Goal: Information Seeking & Learning: Find specific fact

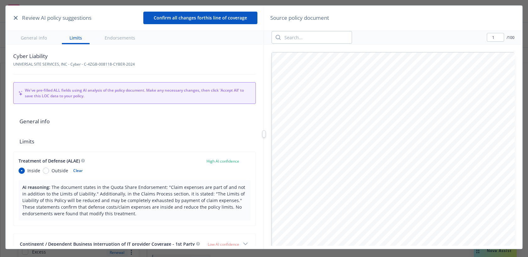
click at [15, 18] on icon "button" at bounding box center [16, 18] width 4 height 4
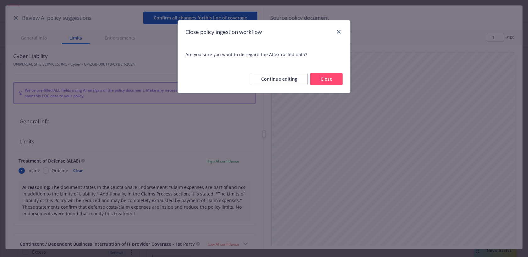
click at [324, 78] on button "Close" at bounding box center [326, 79] width 32 height 13
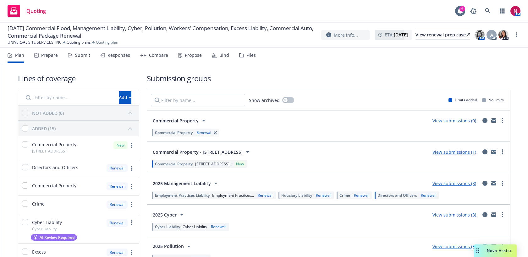
click at [81, 57] on div "Submit" at bounding box center [82, 55] width 15 height 5
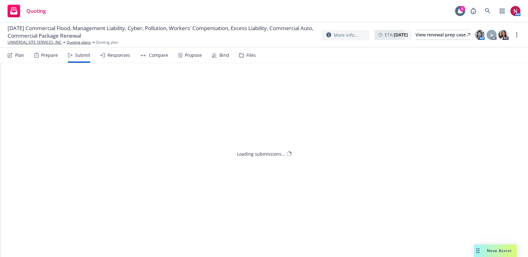
click at [115, 60] on div "Responses" at bounding box center [115, 55] width 30 height 15
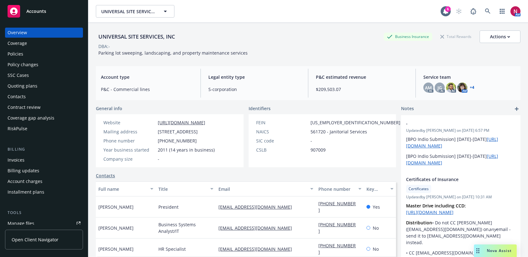
click at [283, 34] on div "UNIVERSAL SITE SERVICES, INC Business Insurance Total Rewards Actions" at bounding box center [308, 36] width 424 height 13
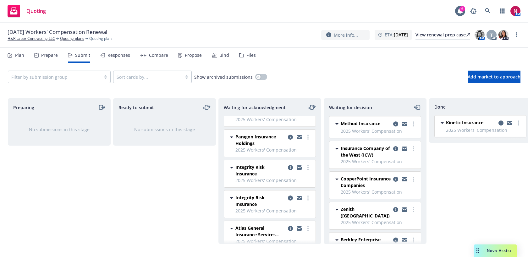
scroll to position [46, 0]
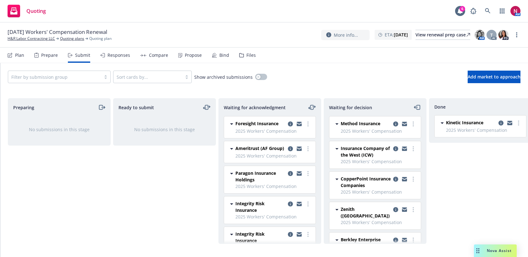
click at [166, 177] on div "Ready to submit No submissions in this stage" at bounding box center [164, 171] width 103 height 146
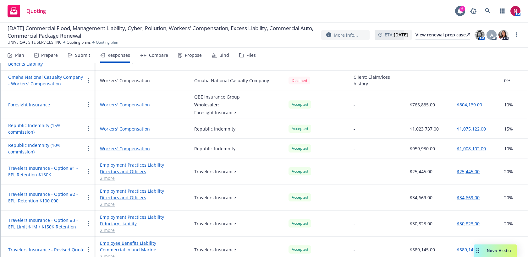
scroll to position [628, 0]
click at [108, 179] on link "2 more" at bounding box center [142, 178] width 84 height 7
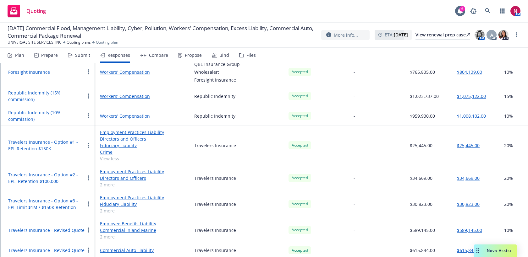
scroll to position [670, 0]
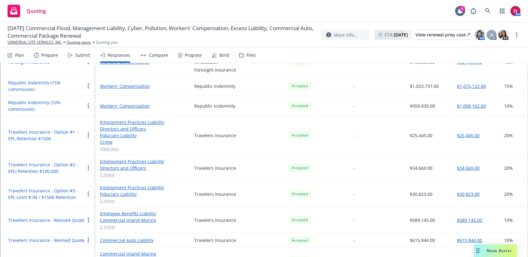
click at [107, 172] on link "2 more" at bounding box center [142, 175] width 84 height 7
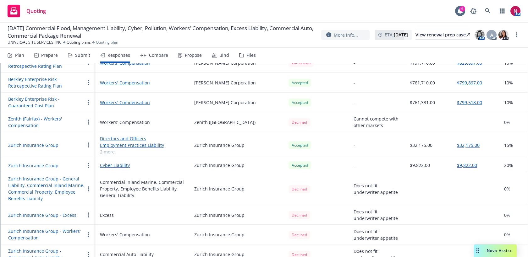
scroll to position [939, 0]
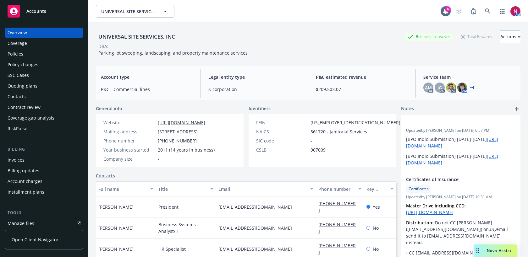
click at [38, 57] on div "Policies" at bounding box center [44, 54] width 73 height 10
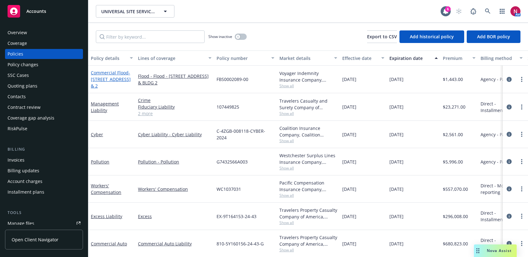
click at [106, 81] on span "- [STREET_ADDRESS] & 2" at bounding box center [111, 79] width 40 height 19
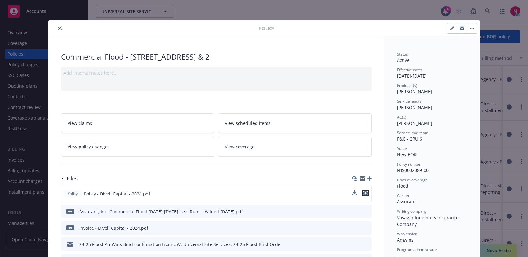
click at [365, 193] on icon "preview file" at bounding box center [365, 193] width 6 height 4
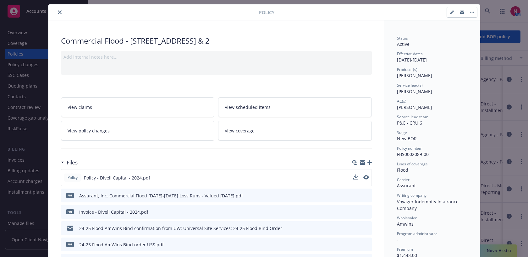
scroll to position [20, 0]
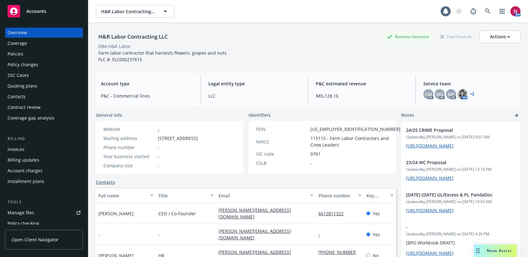
click at [26, 148] on div "Invoices" at bounding box center [44, 149] width 73 height 10
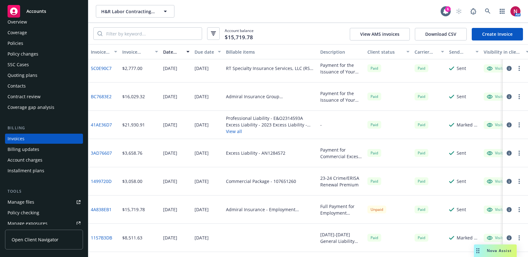
scroll to position [198, 0]
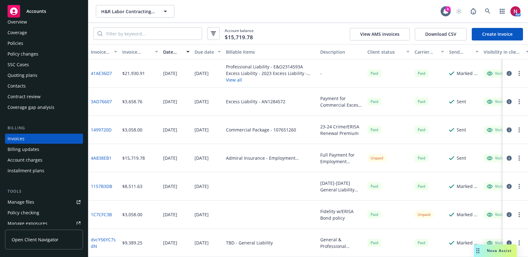
click at [518, 215] on button "button" at bounding box center [519, 215] width 8 height 8
click at [486, 14] on link at bounding box center [487, 11] width 13 height 13
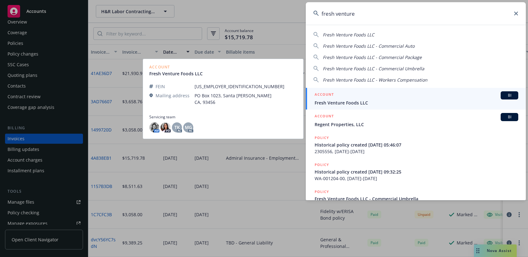
type input "fresh venture"
click at [411, 102] on span "Fresh Venture Foods LLC" at bounding box center [416, 103] width 204 height 7
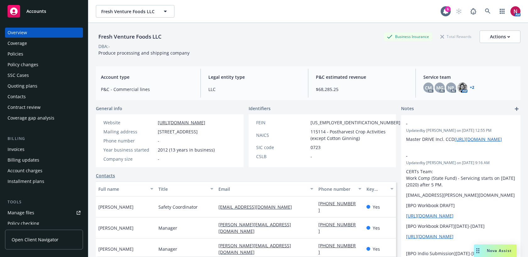
click at [33, 146] on div "Invoices" at bounding box center [44, 149] width 73 height 10
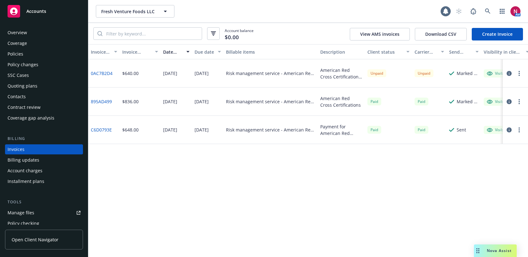
scroll to position [11, 0]
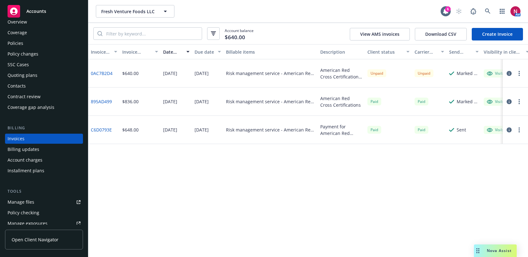
click at [516, 71] on button "button" at bounding box center [519, 74] width 8 height 8
click at [255, 215] on div "Invoice ID Invoice amount Date issued Due date Billable items Description Clien…" at bounding box center [307, 150] width 439 height 213
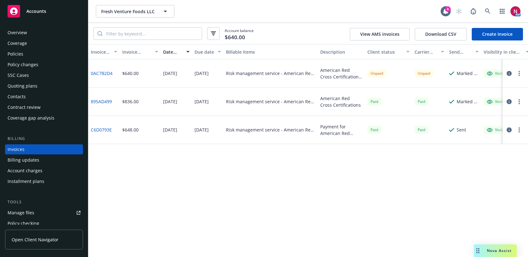
scroll to position [11, 0]
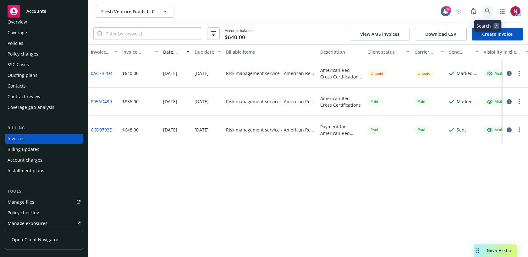
click at [485, 14] on icon at bounding box center [488, 11] width 6 height 6
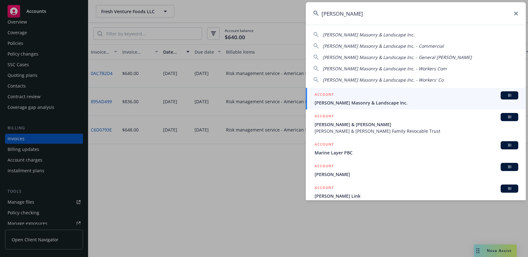
type input "mark langer"
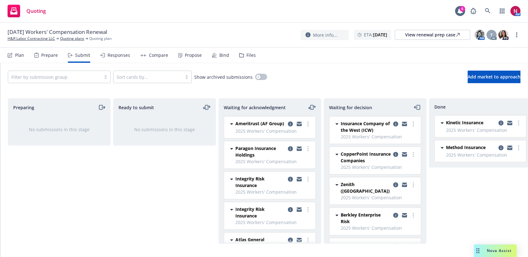
click at [509, 148] on icon "copy logging email" at bounding box center [509, 148] width 5 height 4
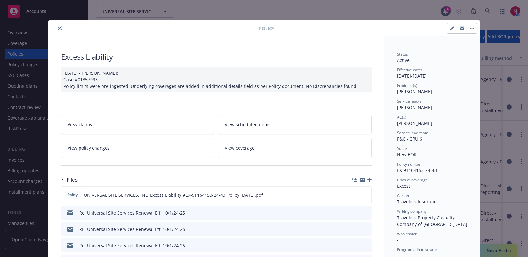
click at [57, 28] on button "close" at bounding box center [60, 29] width 8 height 8
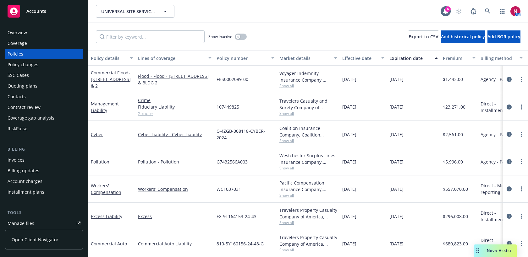
click at [492, 251] on span "Nova Assist" at bounding box center [499, 250] width 25 height 5
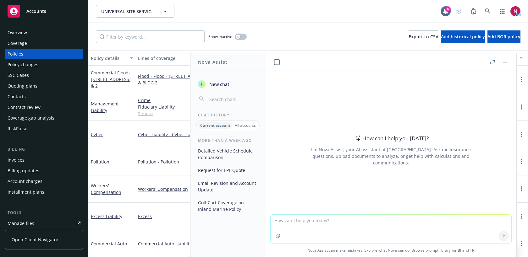
click at [280, 235] on icon "button" at bounding box center [277, 236] width 5 height 5
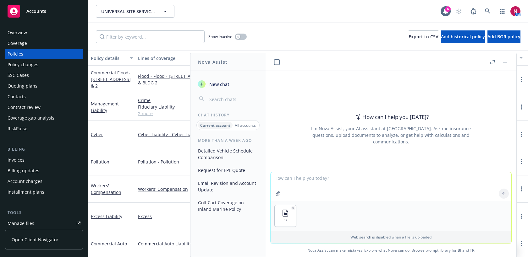
click at [329, 179] on textarea at bounding box center [390, 186] width 241 height 29
type textarea "what is the total premium for the general liability, property, inland marine, a…"
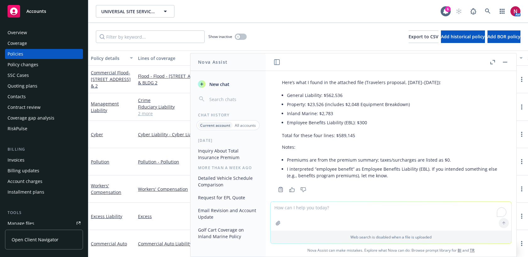
scroll to position [44, 0]
click at [507, 61] on button "button" at bounding box center [505, 62] width 8 height 8
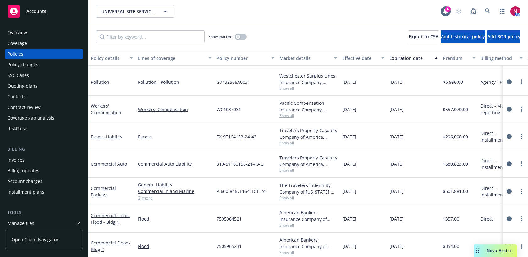
scroll to position [78, 0]
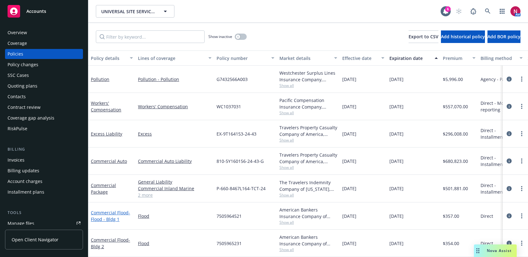
click at [118, 213] on link "Commercial Flood - Flood - Bldg 1" at bounding box center [110, 216] width 39 height 13
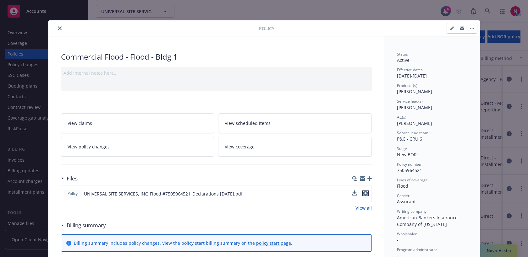
click at [366, 193] on icon "preview file" at bounding box center [365, 193] width 6 height 4
click at [60, 27] on icon "close" at bounding box center [60, 28] width 4 height 4
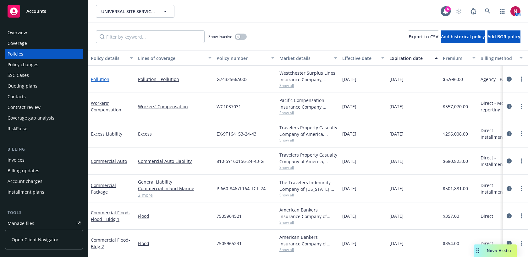
click at [102, 77] on link "Pollution" at bounding box center [100, 79] width 19 height 6
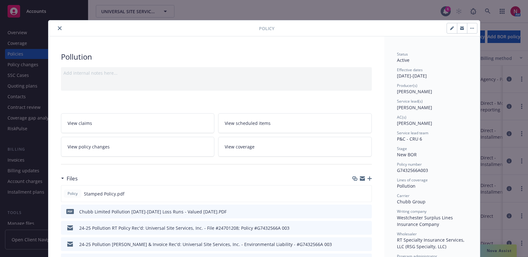
click at [60, 30] on button "close" at bounding box center [60, 29] width 8 height 8
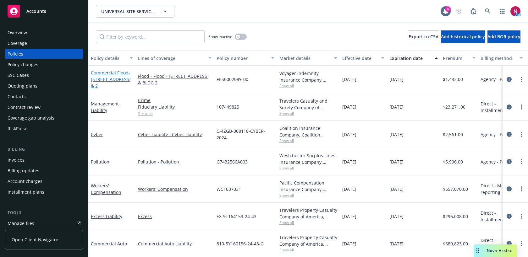
click at [103, 77] on span "- [STREET_ADDRESS] & 2" at bounding box center [111, 79] width 40 height 19
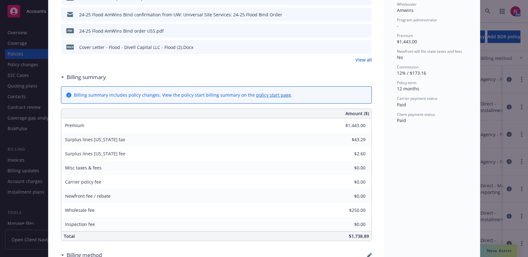
scroll to position [246, 0]
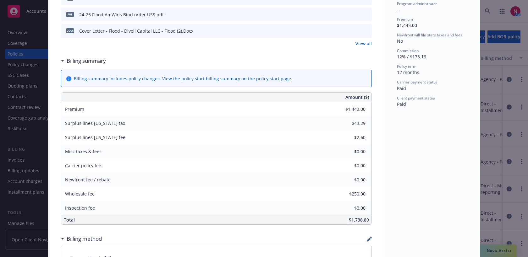
click at [490, 251] on div "Policy Commercial Flood - [STREET_ADDRESS] - Bldg. #1 & 2 Add internal notes he…" at bounding box center [264, 128] width 528 height 257
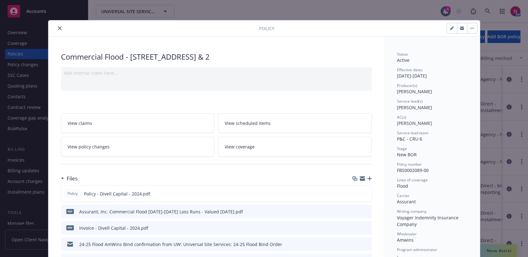
click at [58, 29] on icon "close" at bounding box center [60, 28] width 4 height 4
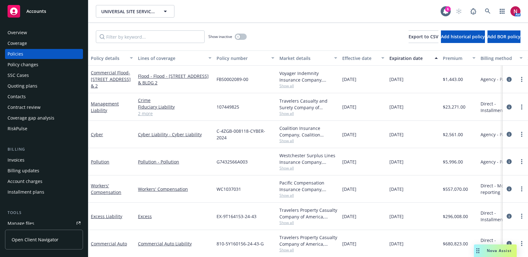
click at [489, 250] on span "Nova Assist" at bounding box center [499, 250] width 25 height 5
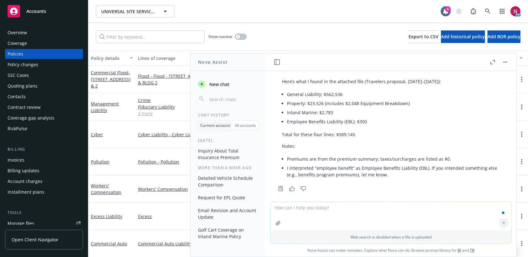
click at [364, 208] on textarea "To enrich screen reader interactions, please activate Accessibility in Grammarl…" at bounding box center [390, 216] width 241 height 29
type textarea "what are the listed named insured"
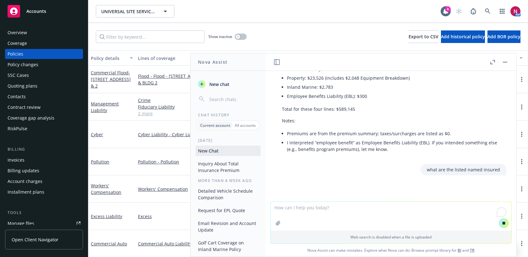
scroll to position [74, 0]
